Goal: Task Accomplishment & Management: Manage account settings

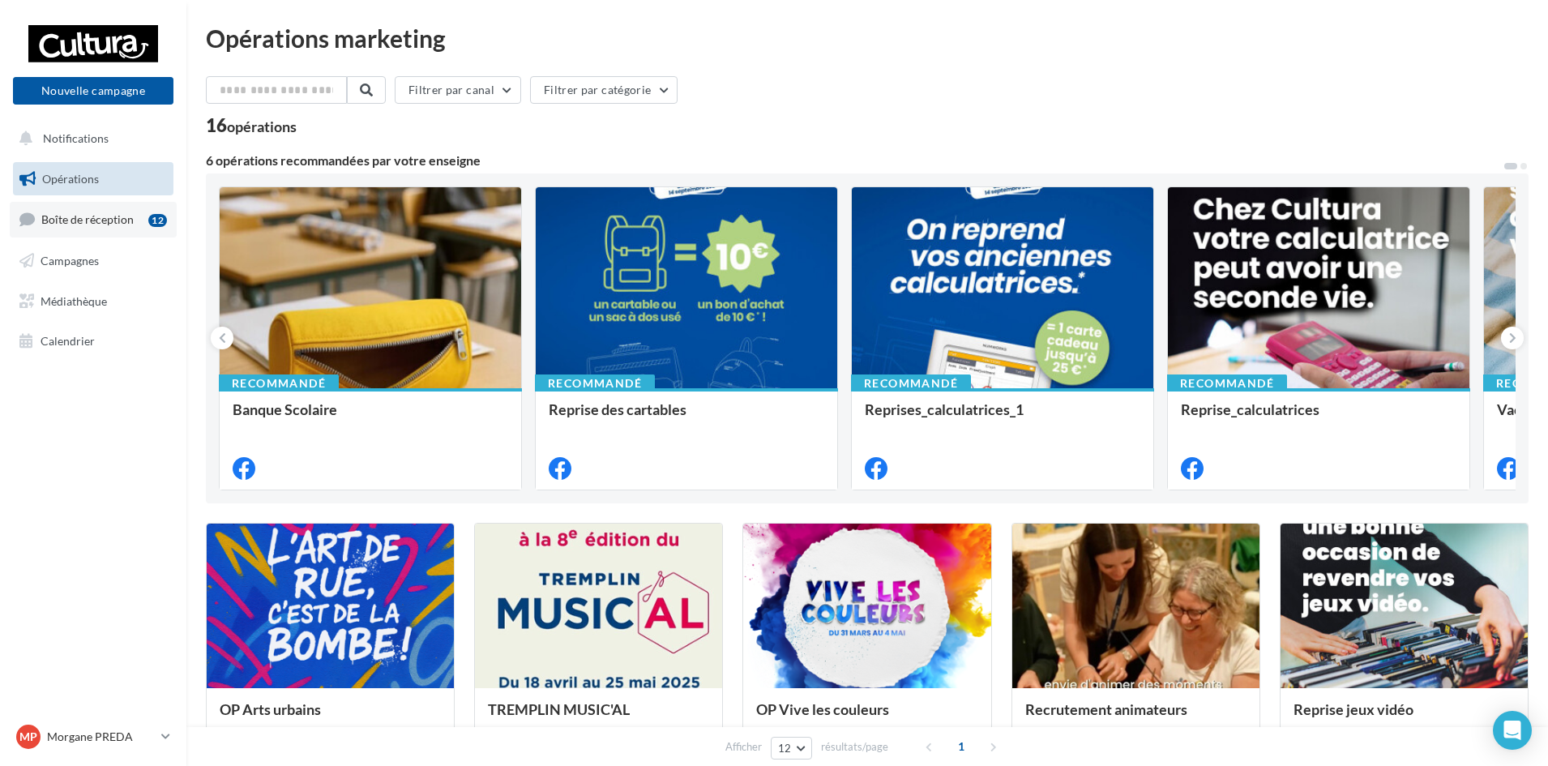
click at [109, 222] on span "Boîte de réception" at bounding box center [87, 219] width 92 height 14
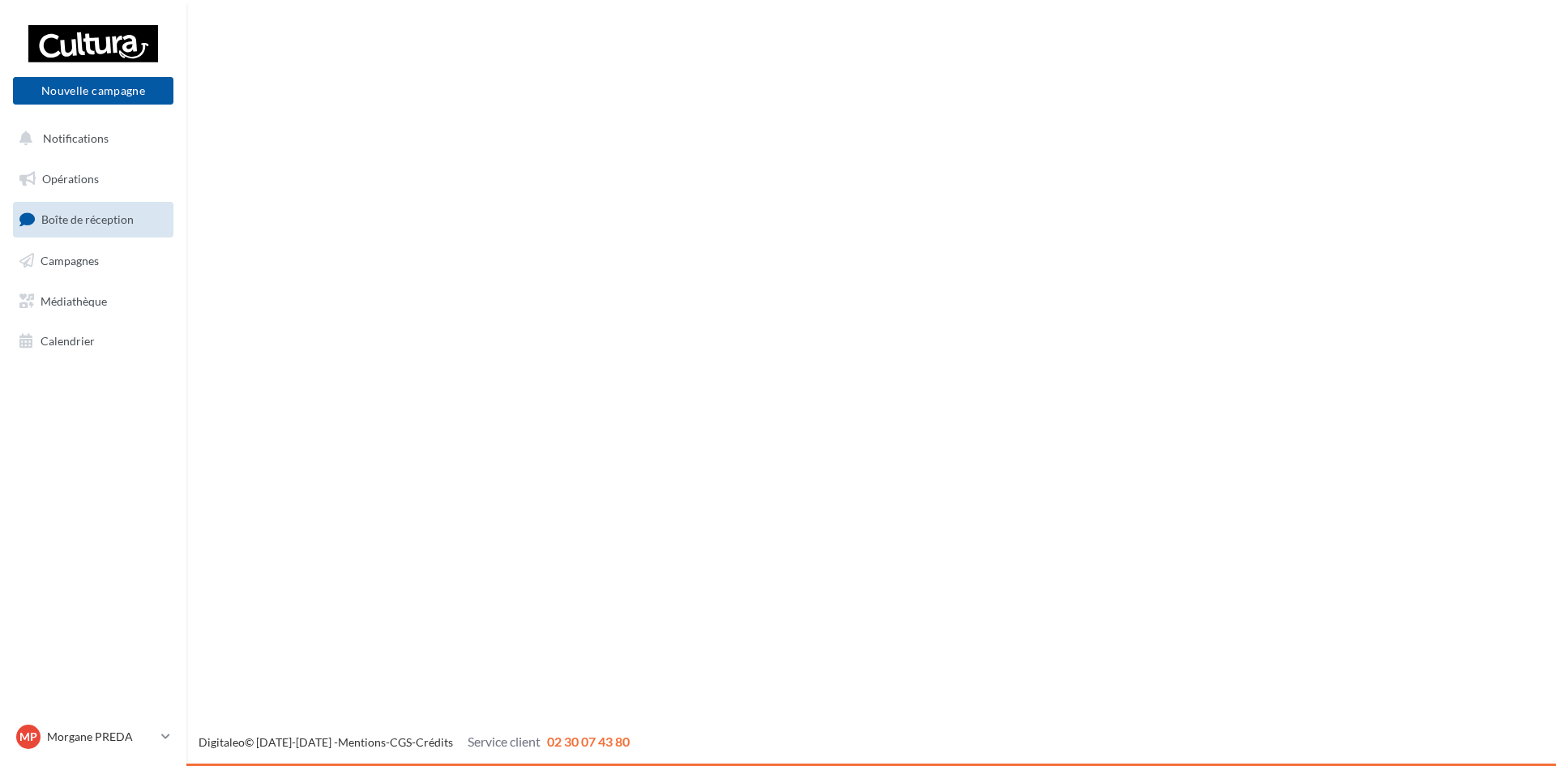
click at [91, 254] on span "Campagnes" at bounding box center [70, 261] width 58 height 14
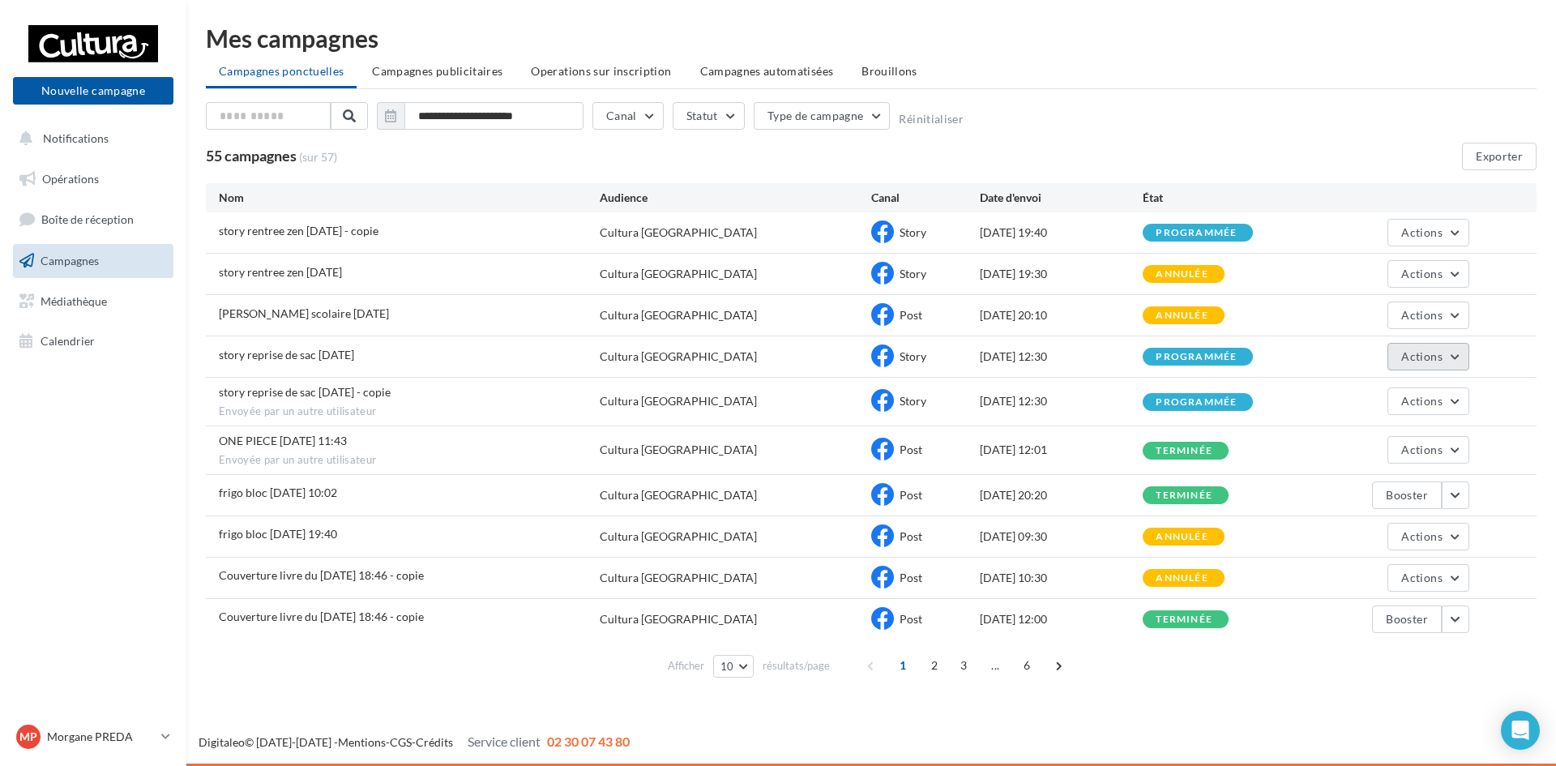
click at [1449, 361] on button "Actions" at bounding box center [1428, 357] width 81 height 28
click at [1376, 512] on button "Annuler" at bounding box center [1389, 521] width 162 height 42
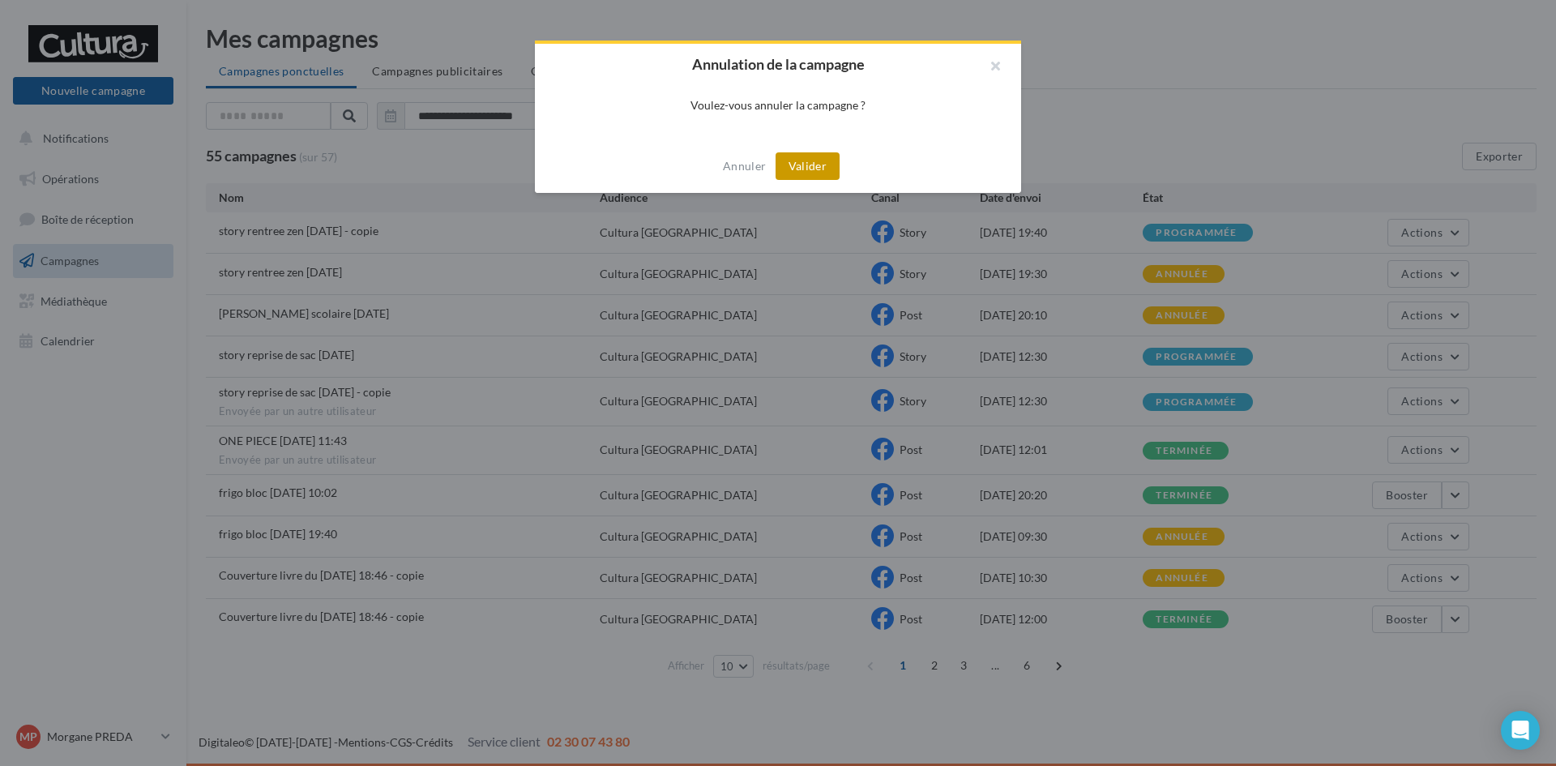
click at [811, 171] on button "Valider" at bounding box center [808, 166] width 64 height 28
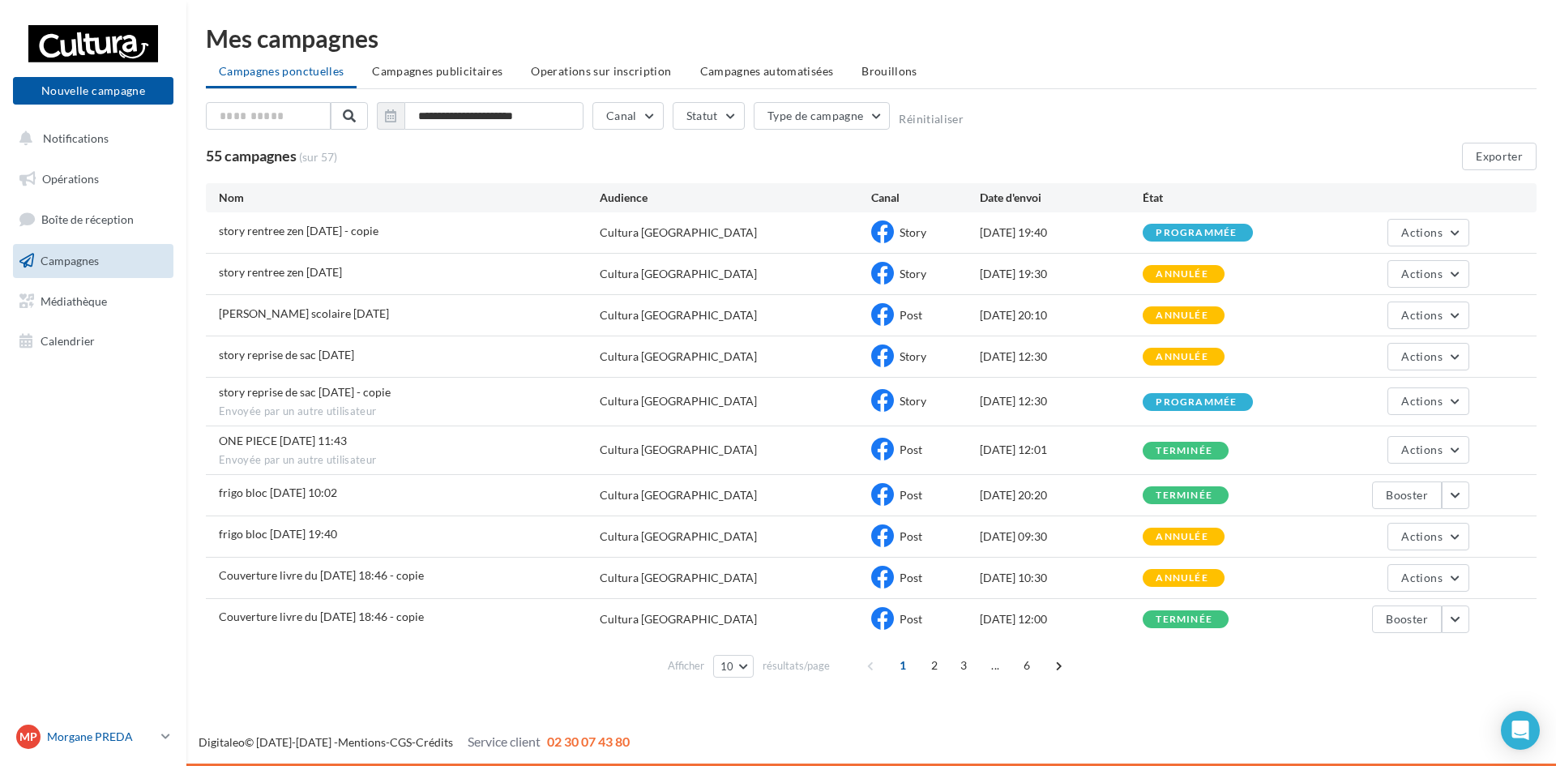
click at [136, 734] on p "Morgane PREDA" at bounding box center [101, 737] width 108 height 16
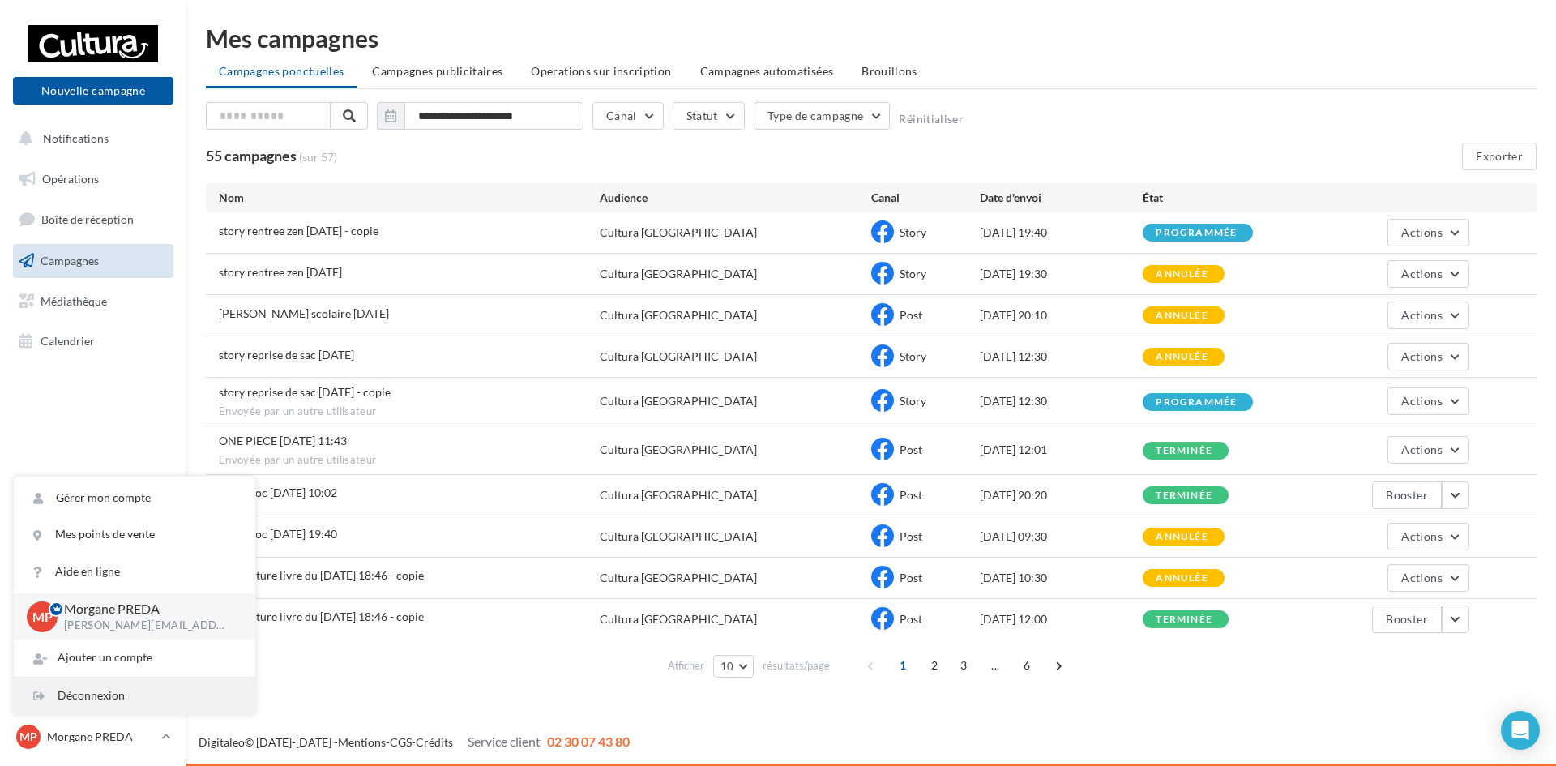
click at [128, 687] on div "Déconnexion" at bounding box center [135, 696] width 242 height 36
